Goal: Task Accomplishment & Management: Manage account settings

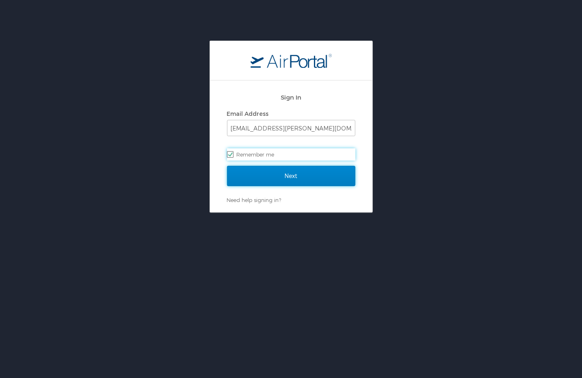
click at [287, 183] on input "Next" at bounding box center [291, 176] width 128 height 20
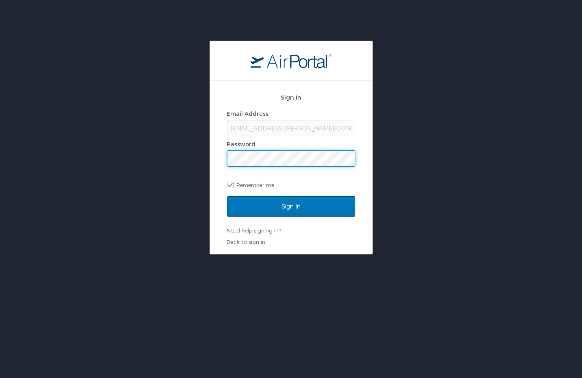
click at [227, 196] on input "Sign In" at bounding box center [291, 206] width 128 height 20
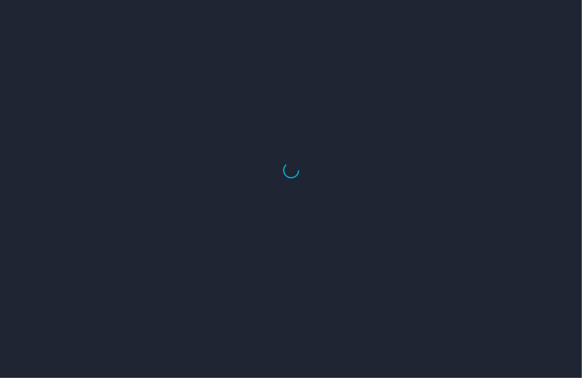
select select "US"
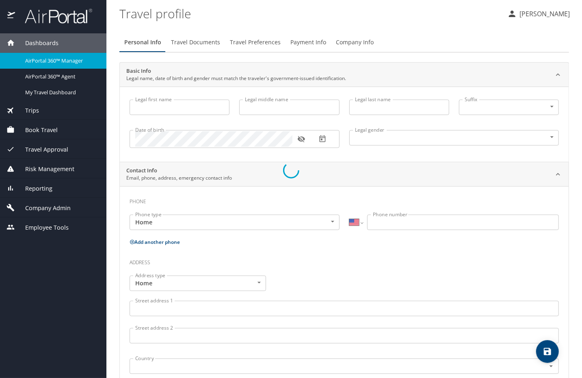
type input "[PERSON_NAME]"
type input "Undisclosed"
type input "[PERSON_NAME]"
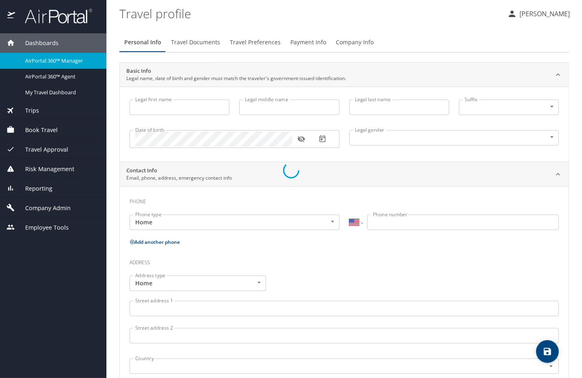
type input "[PERSON_NAME]"
type input "[PHONE_NUMBER]"
select select "US"
